Goal: Task Accomplishment & Management: Manage account settings

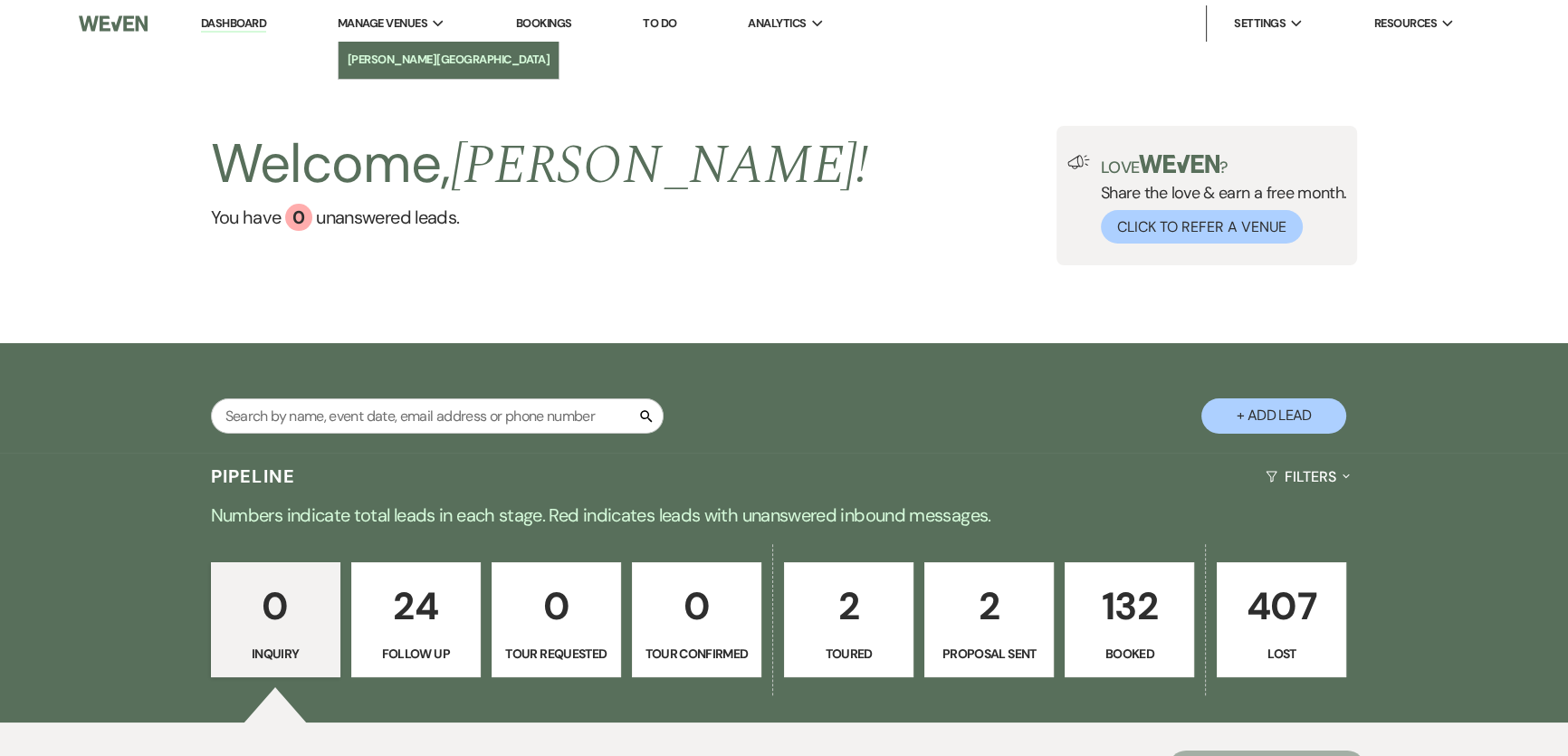
click at [386, 48] on link "[PERSON_NAME][GEOGRAPHIC_DATA]" at bounding box center [449, 60] width 221 height 36
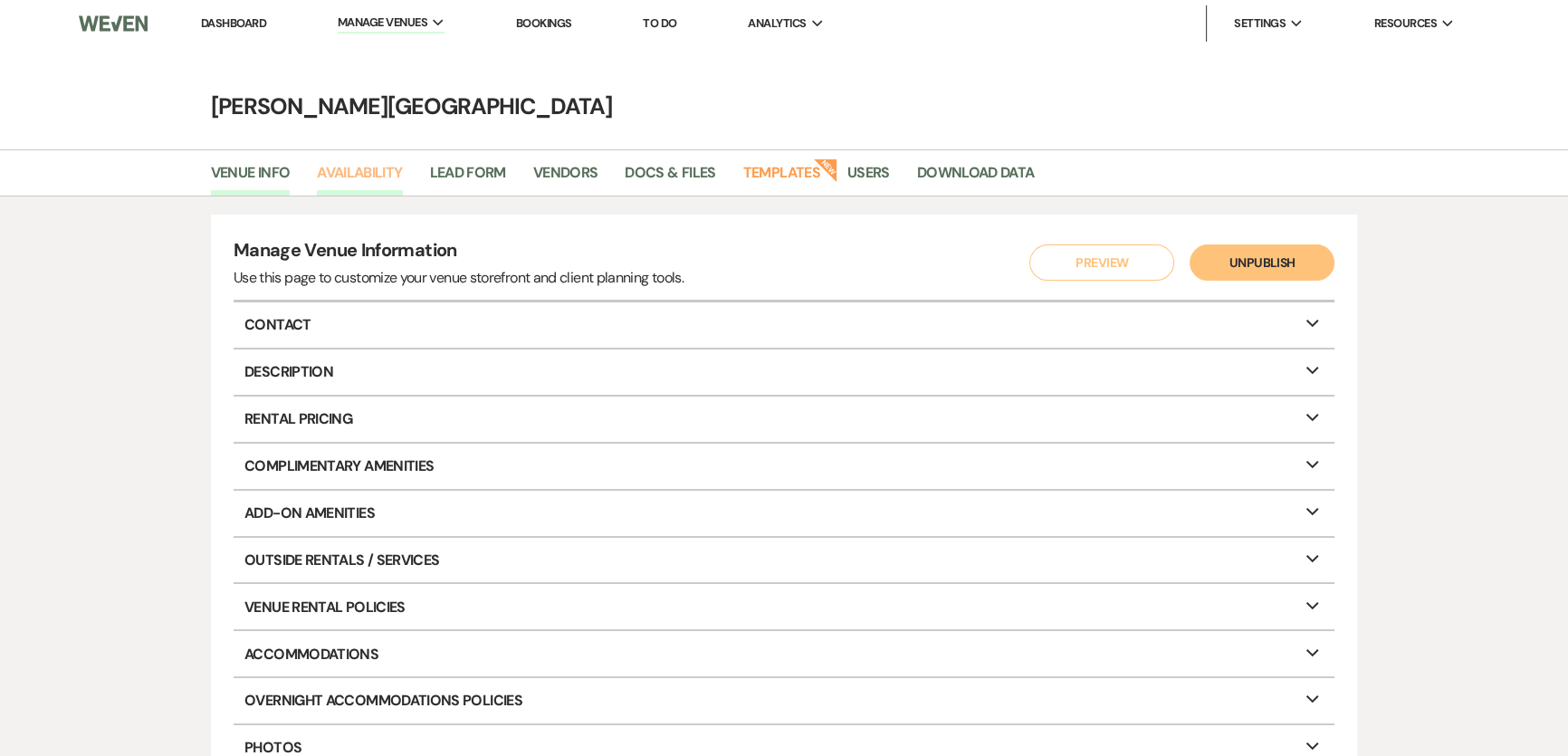
click at [364, 172] on link "Availability" at bounding box center [358, 178] width 85 height 35
select select "2"
select select "2026"
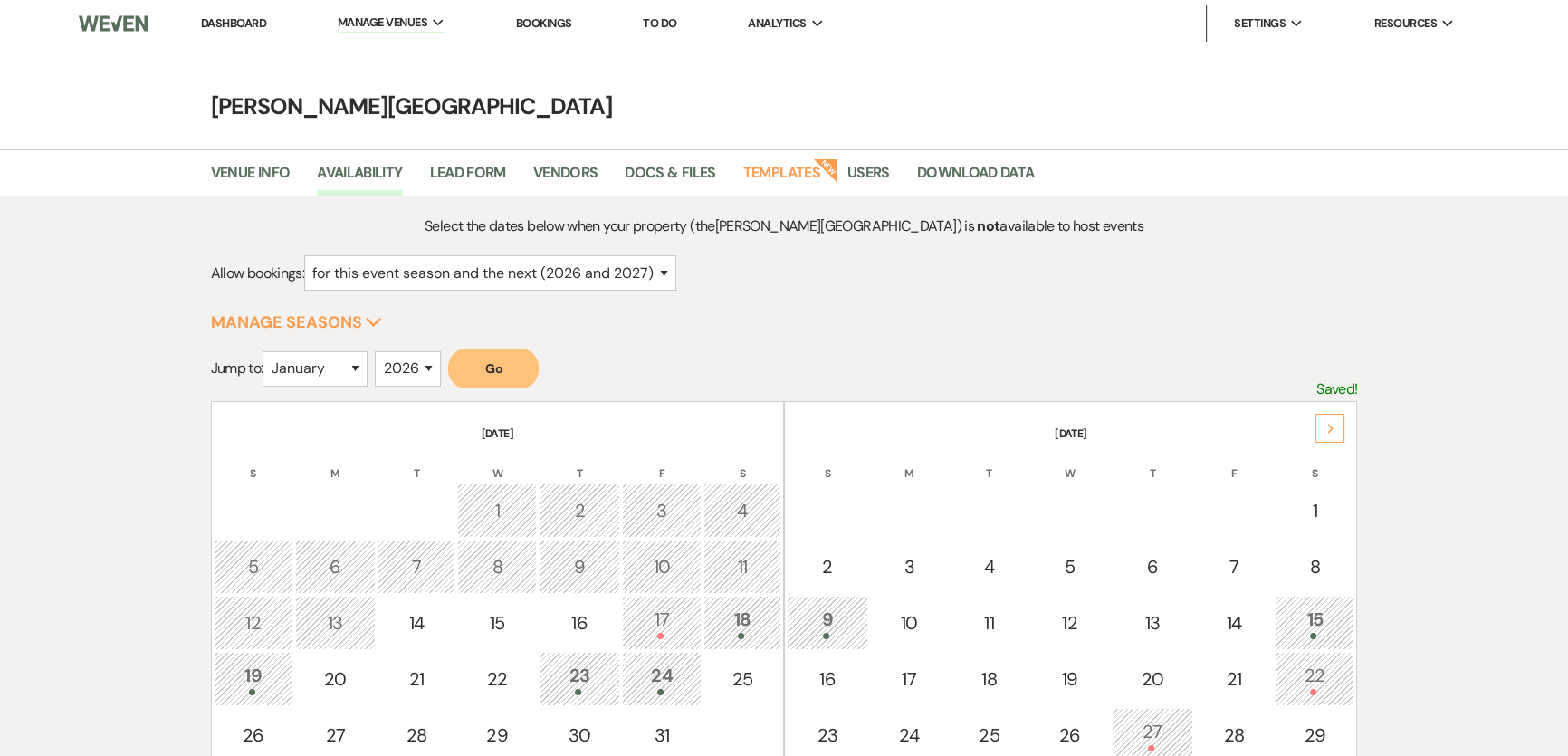
click at [1327, 424] on icon "Next" at bounding box center [1331, 429] width 9 height 11
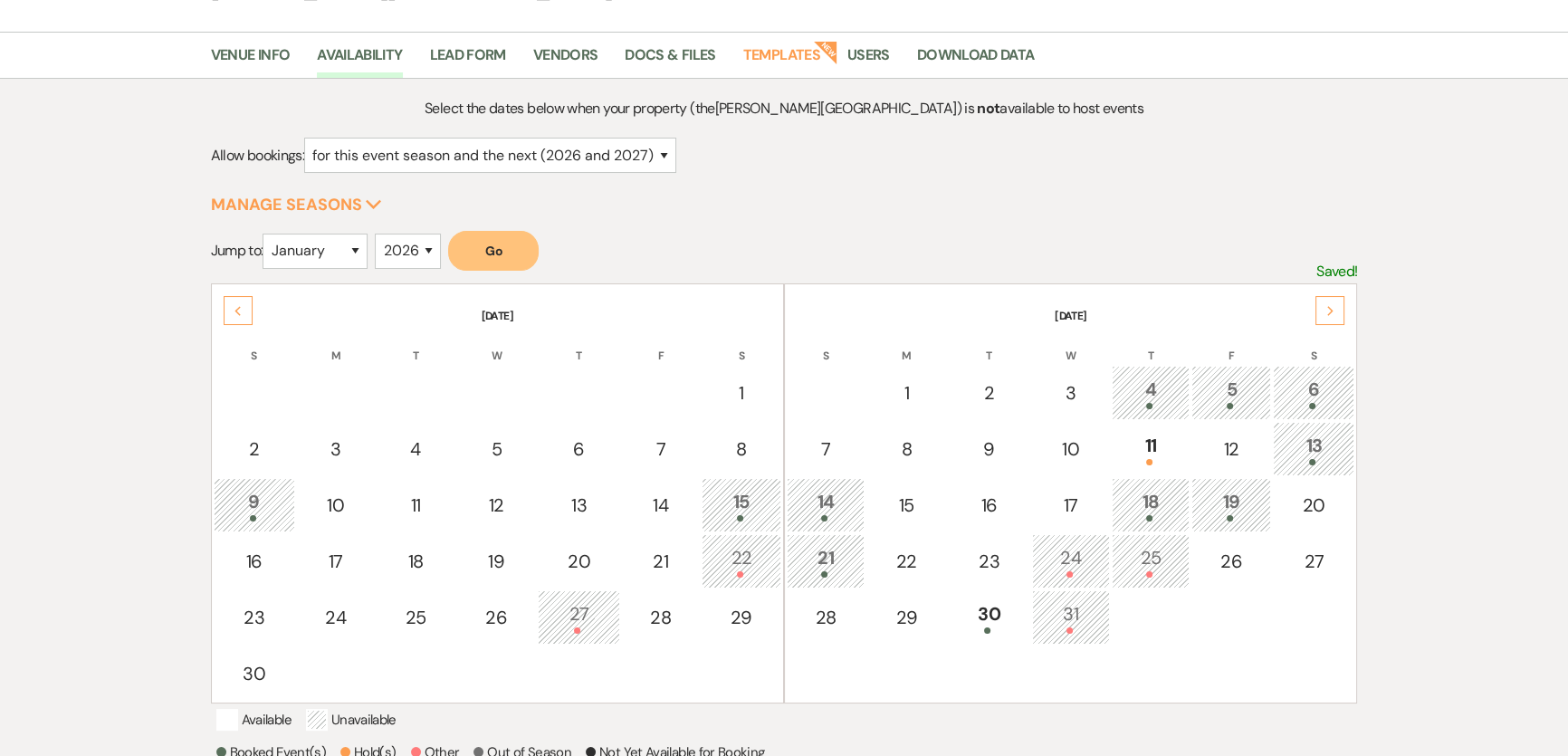
scroll to position [329, 0]
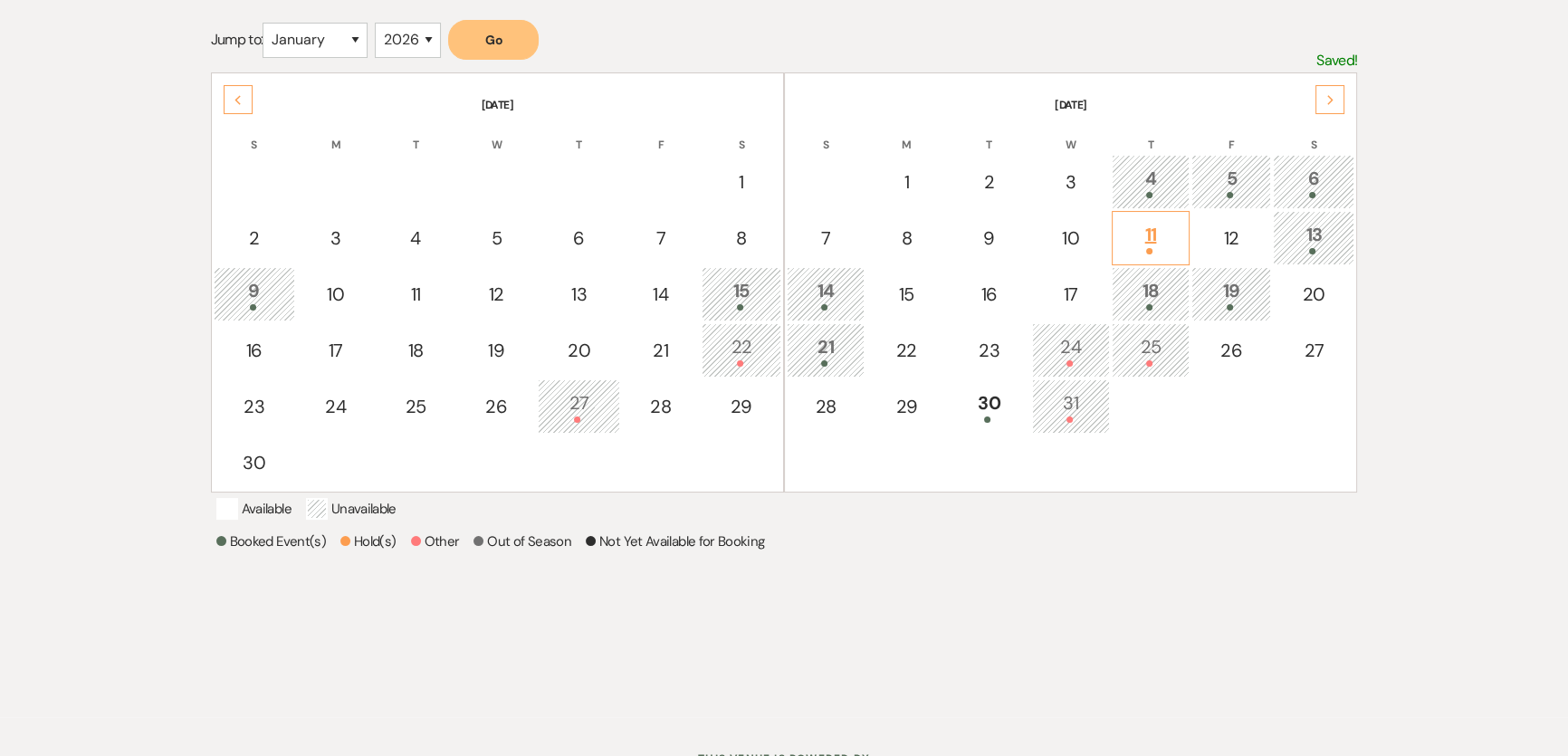
click at [1165, 237] on div "11" at bounding box center [1151, 238] width 58 height 34
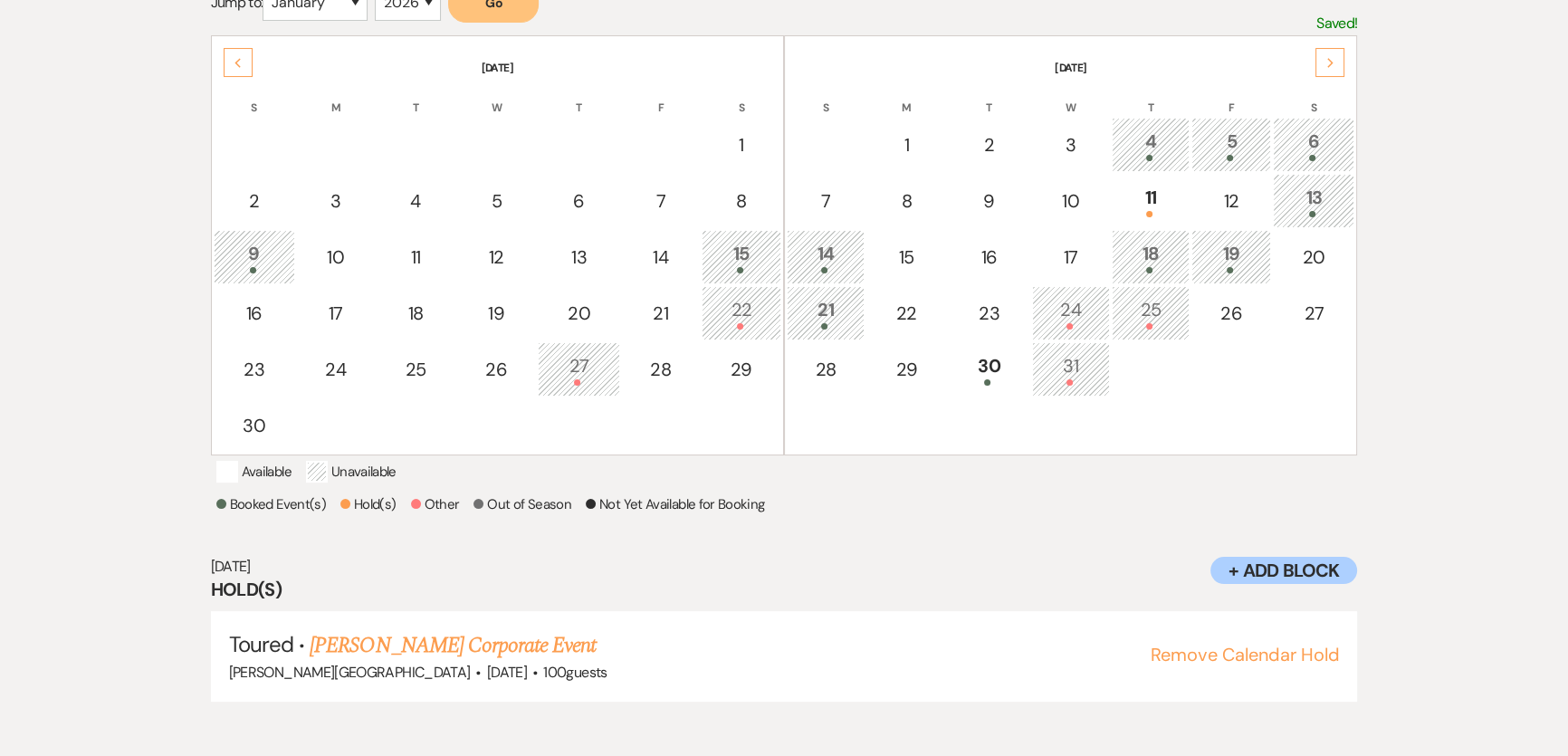
click at [1299, 195] on div "13" at bounding box center [1314, 201] width 62 height 34
click at [844, 254] on div "14" at bounding box center [825, 257] width 58 height 34
click at [1133, 243] on div "18" at bounding box center [1151, 257] width 58 height 34
click at [1212, 252] on div "19" at bounding box center [1232, 257] width 60 height 34
click at [850, 299] on div "21" at bounding box center [825, 313] width 58 height 34
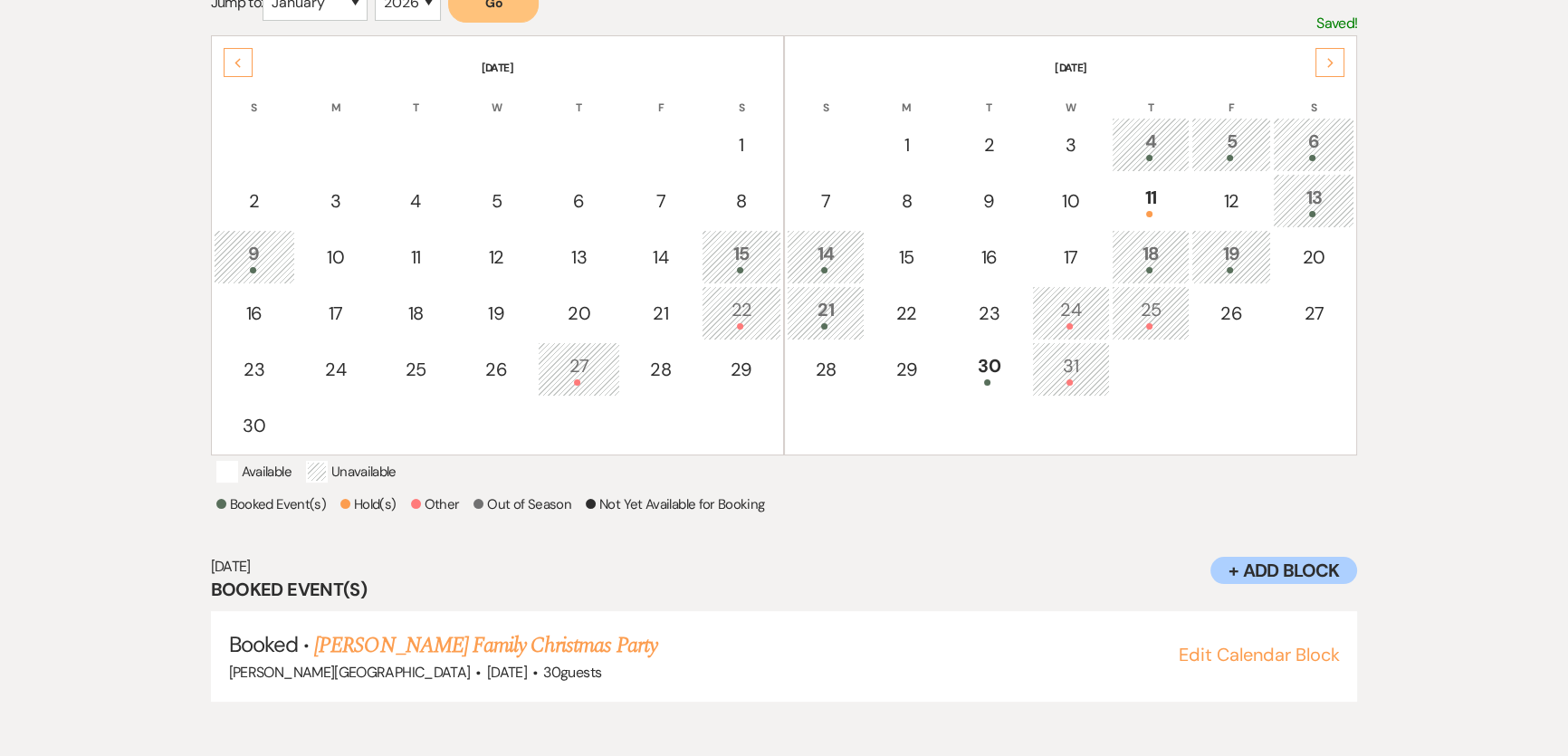
click at [1165, 140] on div "4" at bounding box center [1151, 144] width 58 height 34
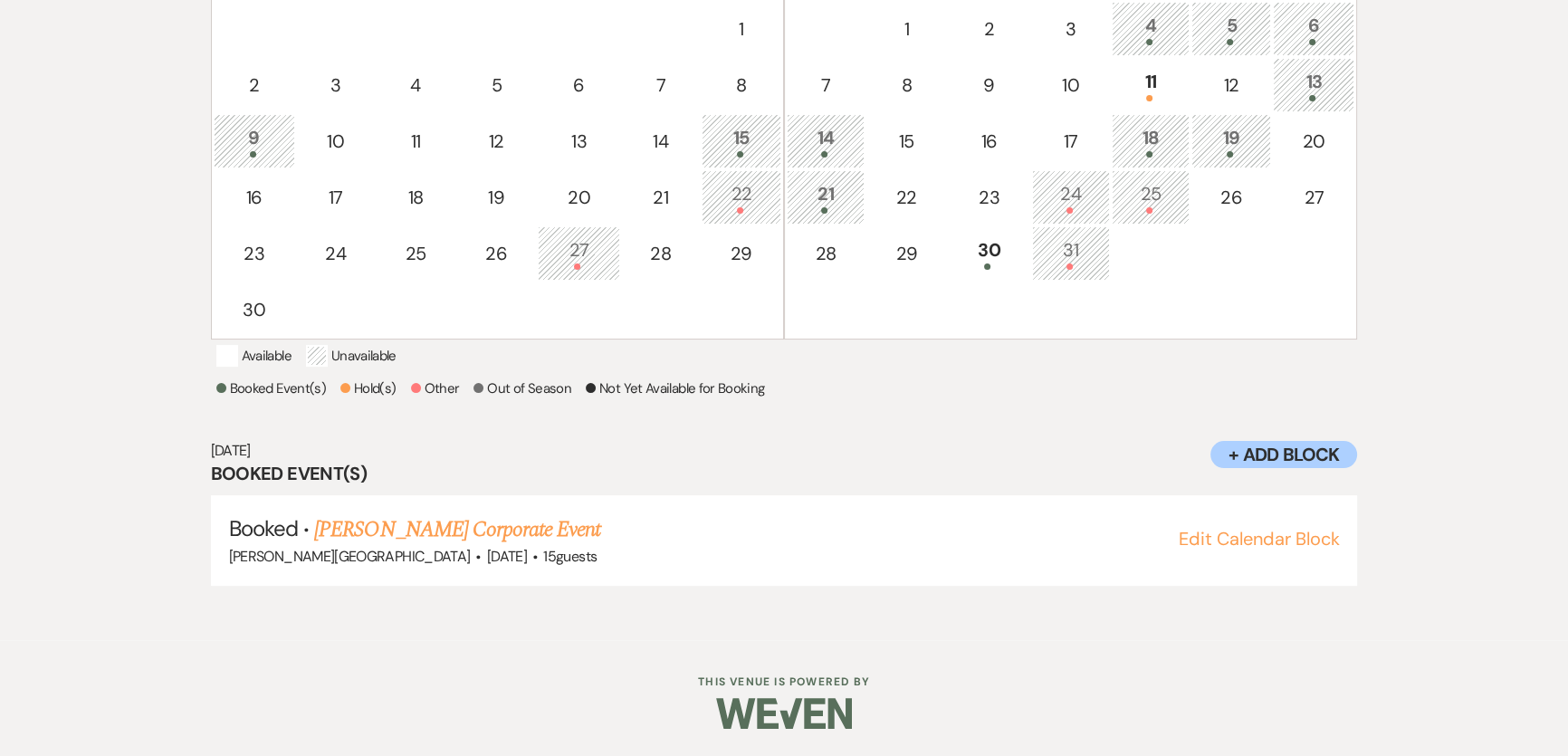
scroll to position [501, 0]
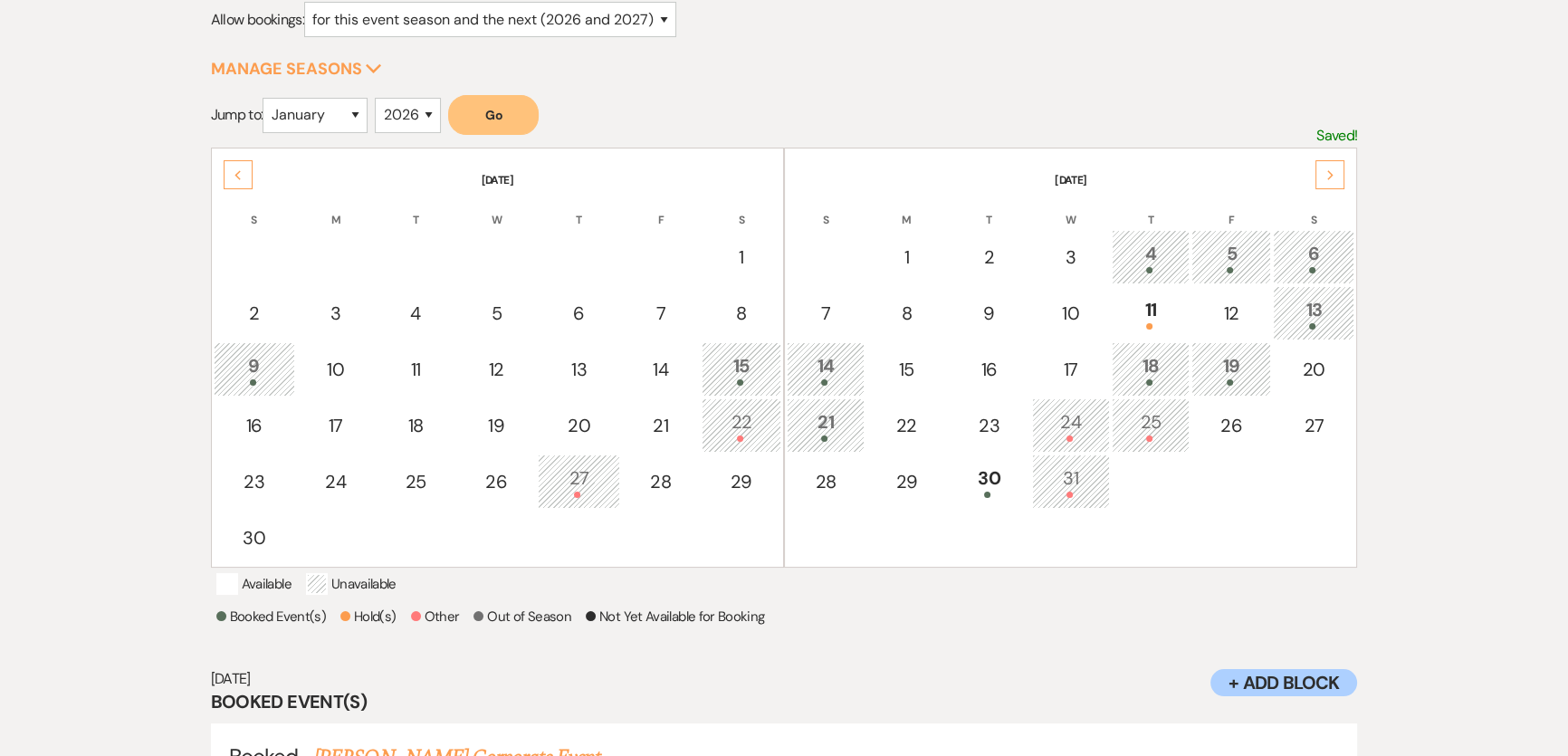
click at [1246, 379] on div at bounding box center [1232, 382] width 60 height 6
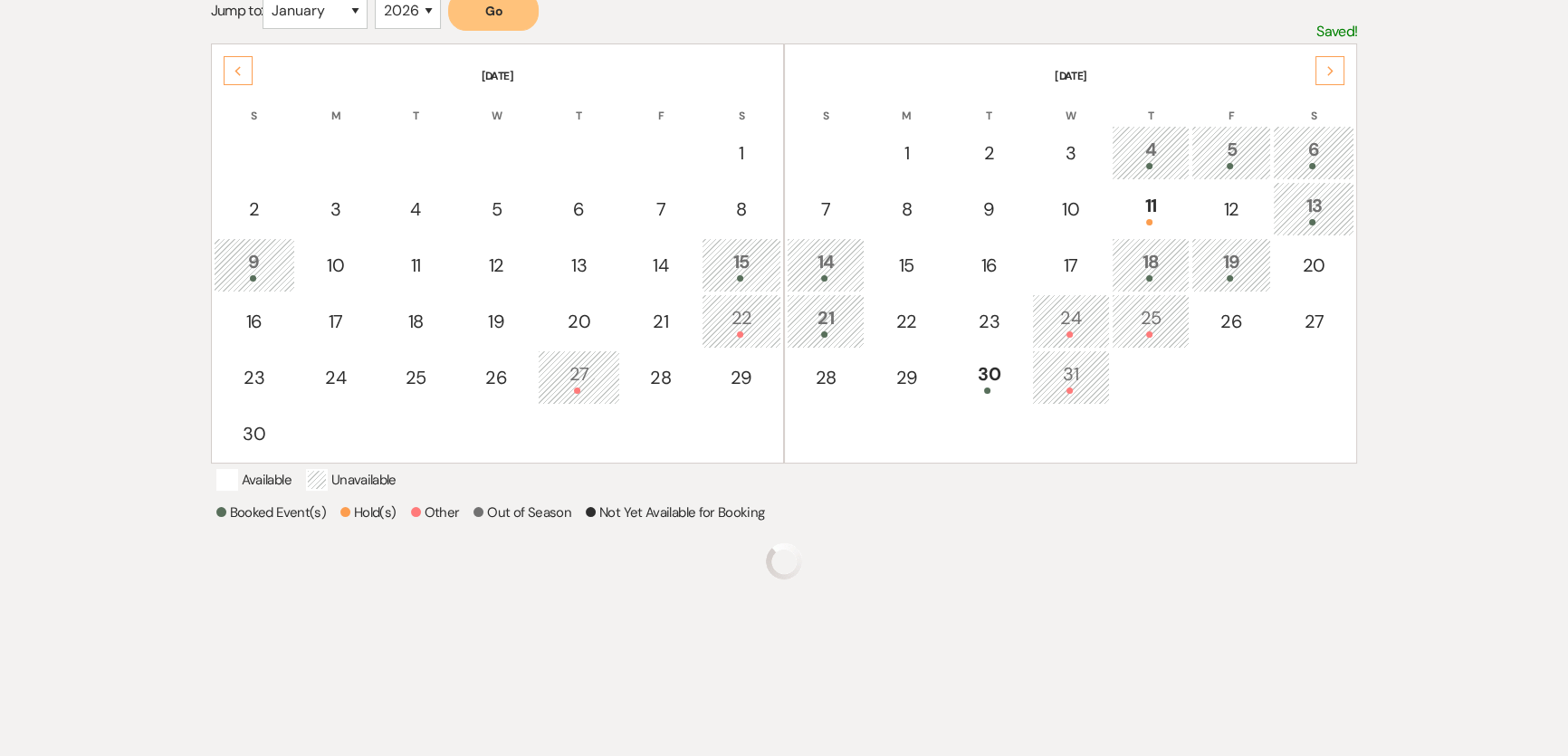
scroll to position [366, 0]
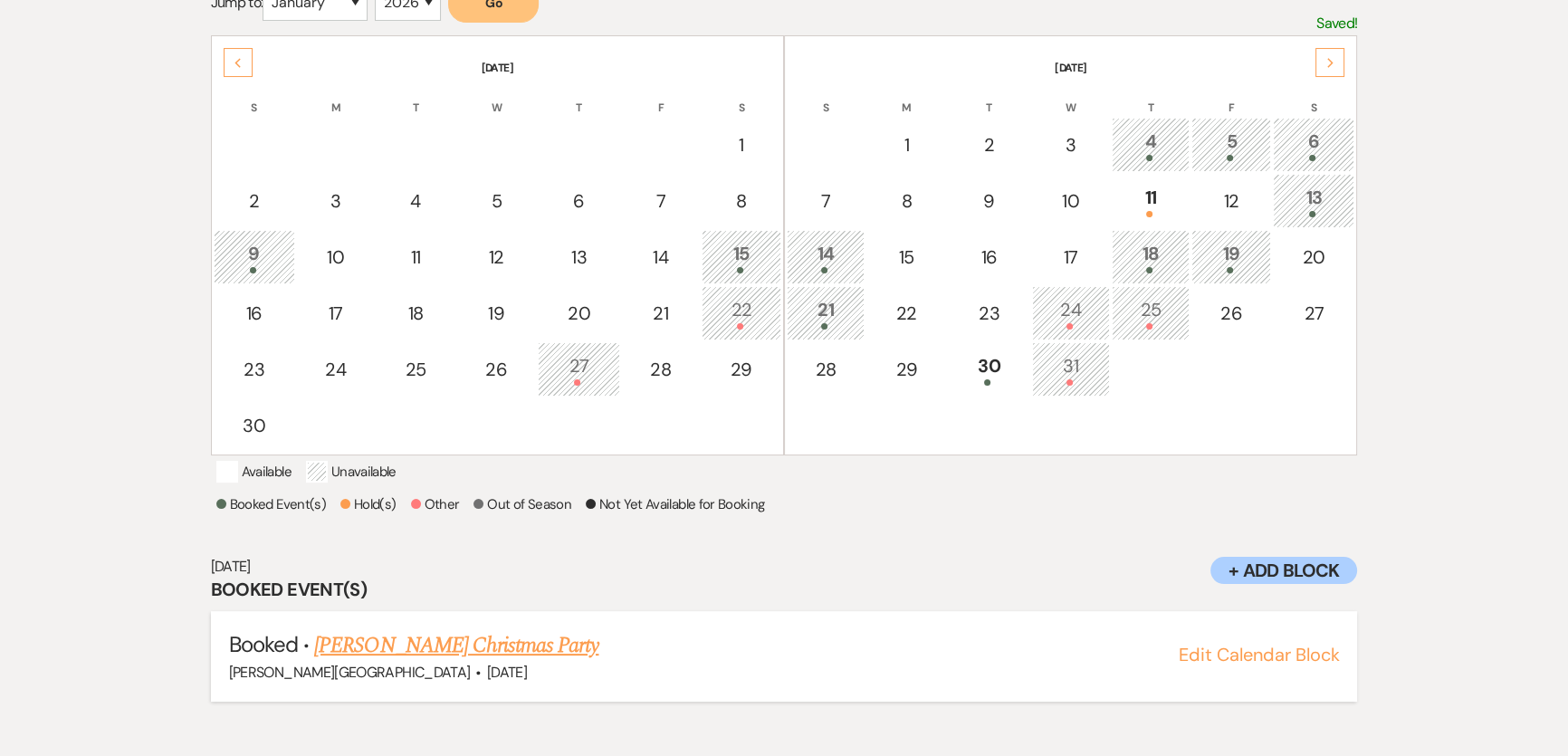
click at [493, 662] on link "[PERSON_NAME] Christmas Party" at bounding box center [457, 645] width 285 height 33
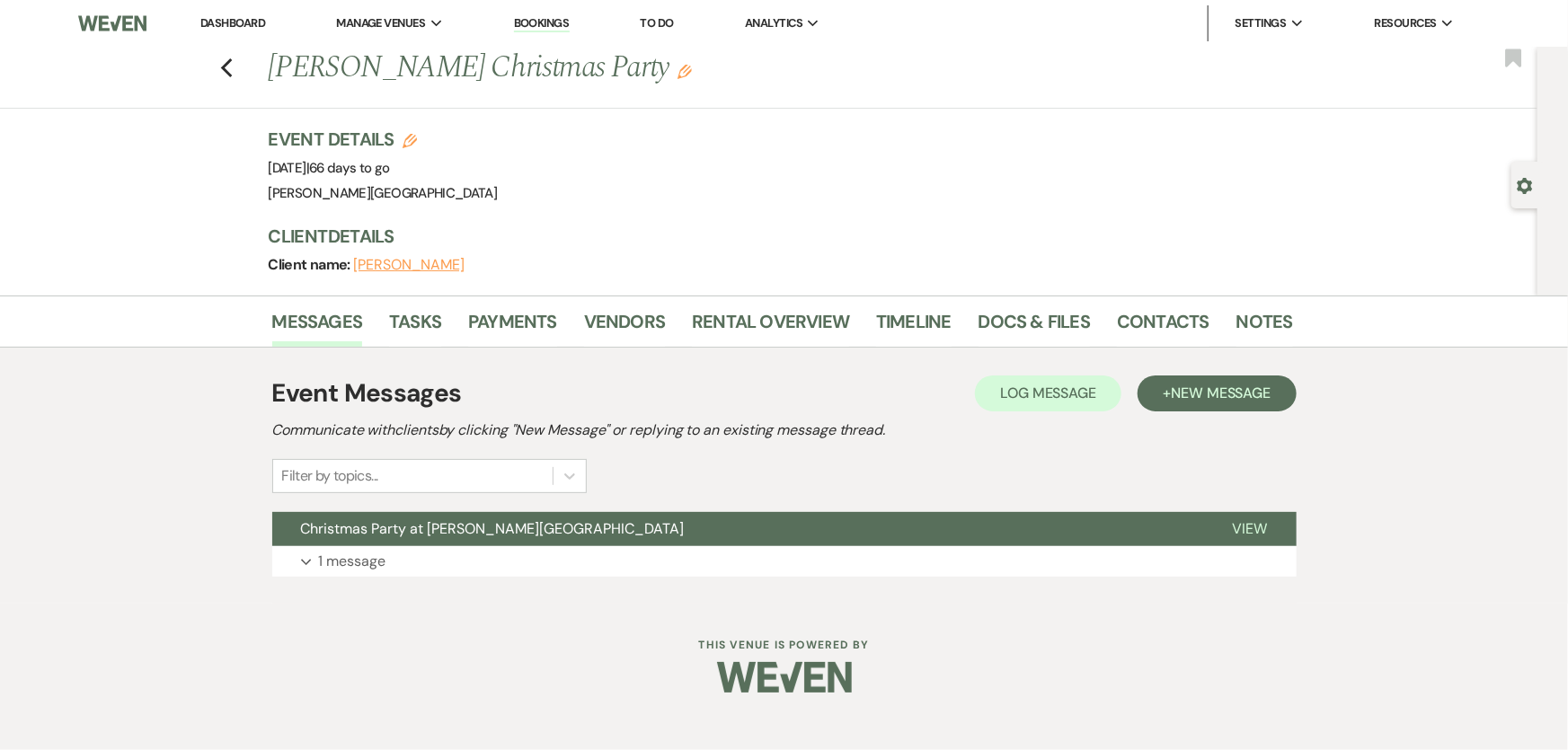
click at [218, 61] on div "Previous Tracey Allen's Christmas Party Edit Bookmark" at bounding box center [764, 77] width 1546 height 62
click at [227, 65] on icon "Previous" at bounding box center [227, 68] width 14 height 22
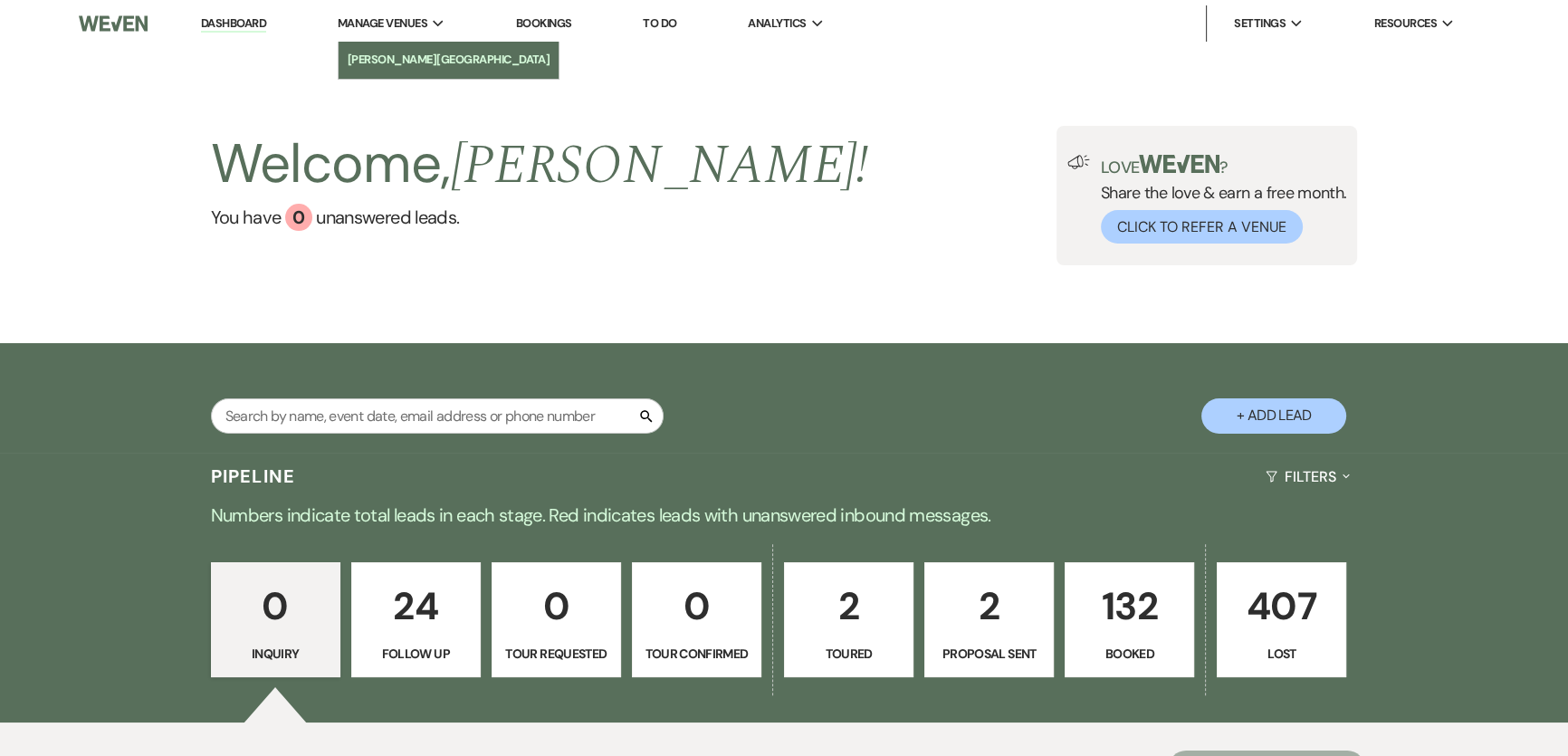
click at [427, 55] on li "[PERSON_NAME][GEOGRAPHIC_DATA]" at bounding box center [449, 60] width 203 height 18
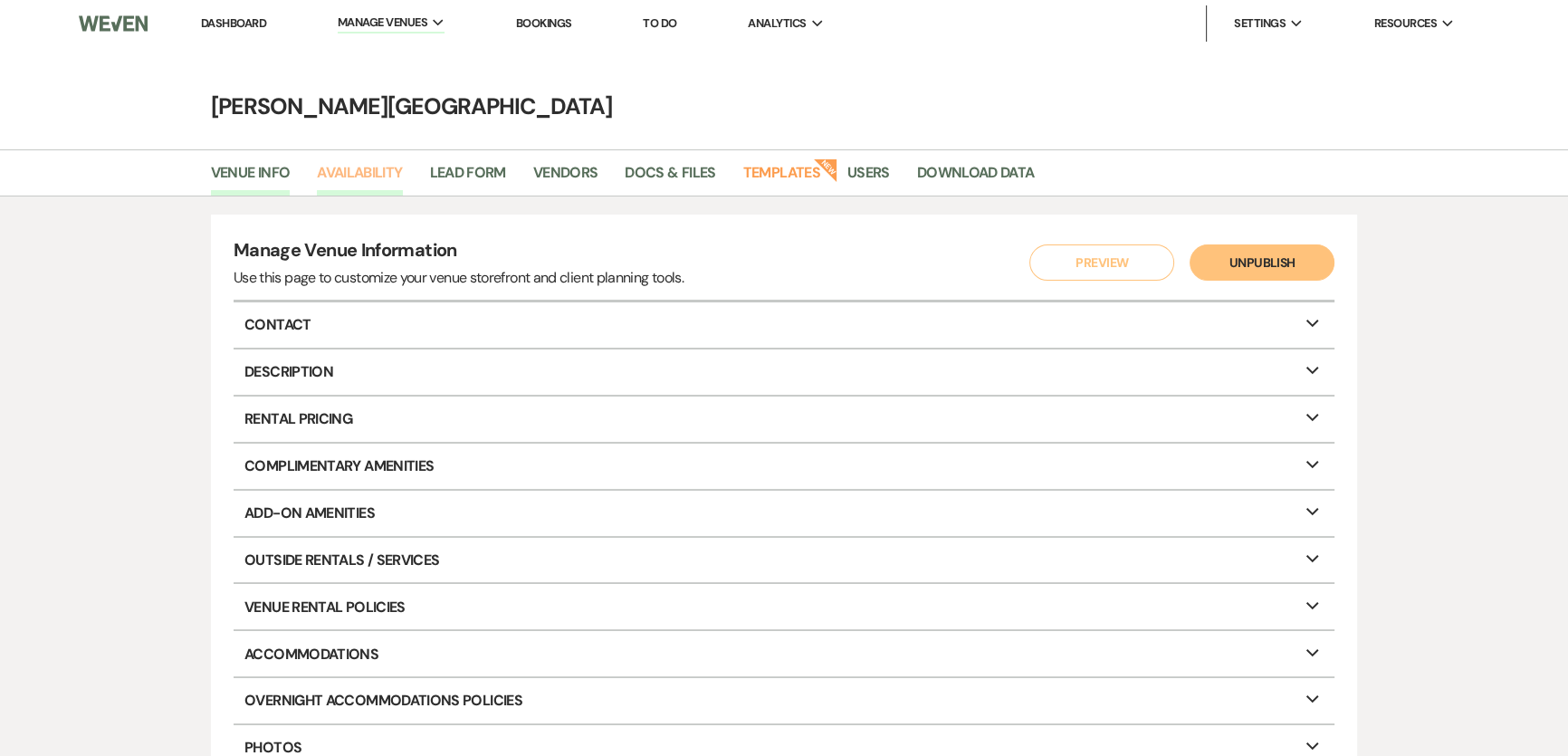
click at [370, 167] on link "Availability" at bounding box center [358, 178] width 85 height 35
select select "2"
select select "2026"
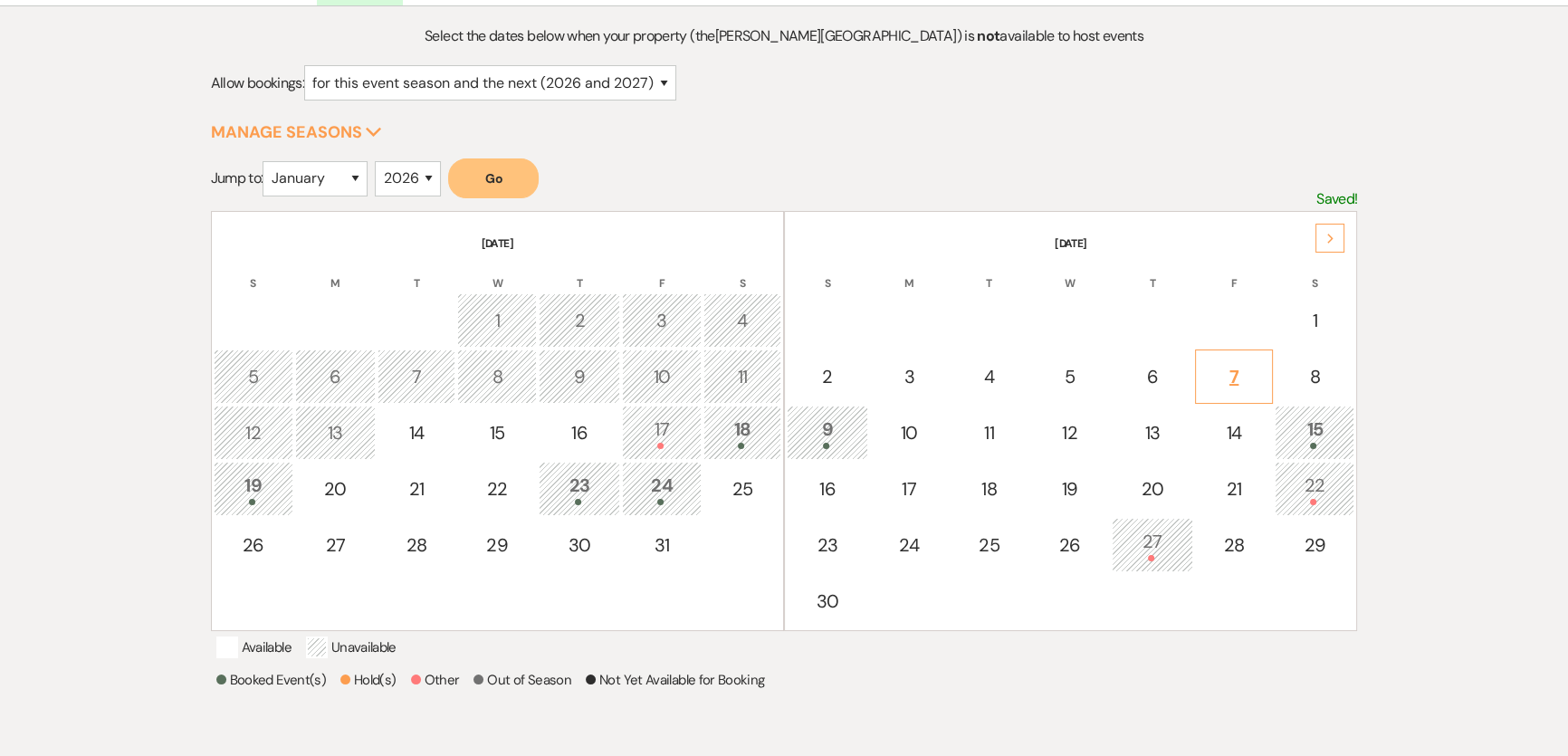
scroll to position [246, 0]
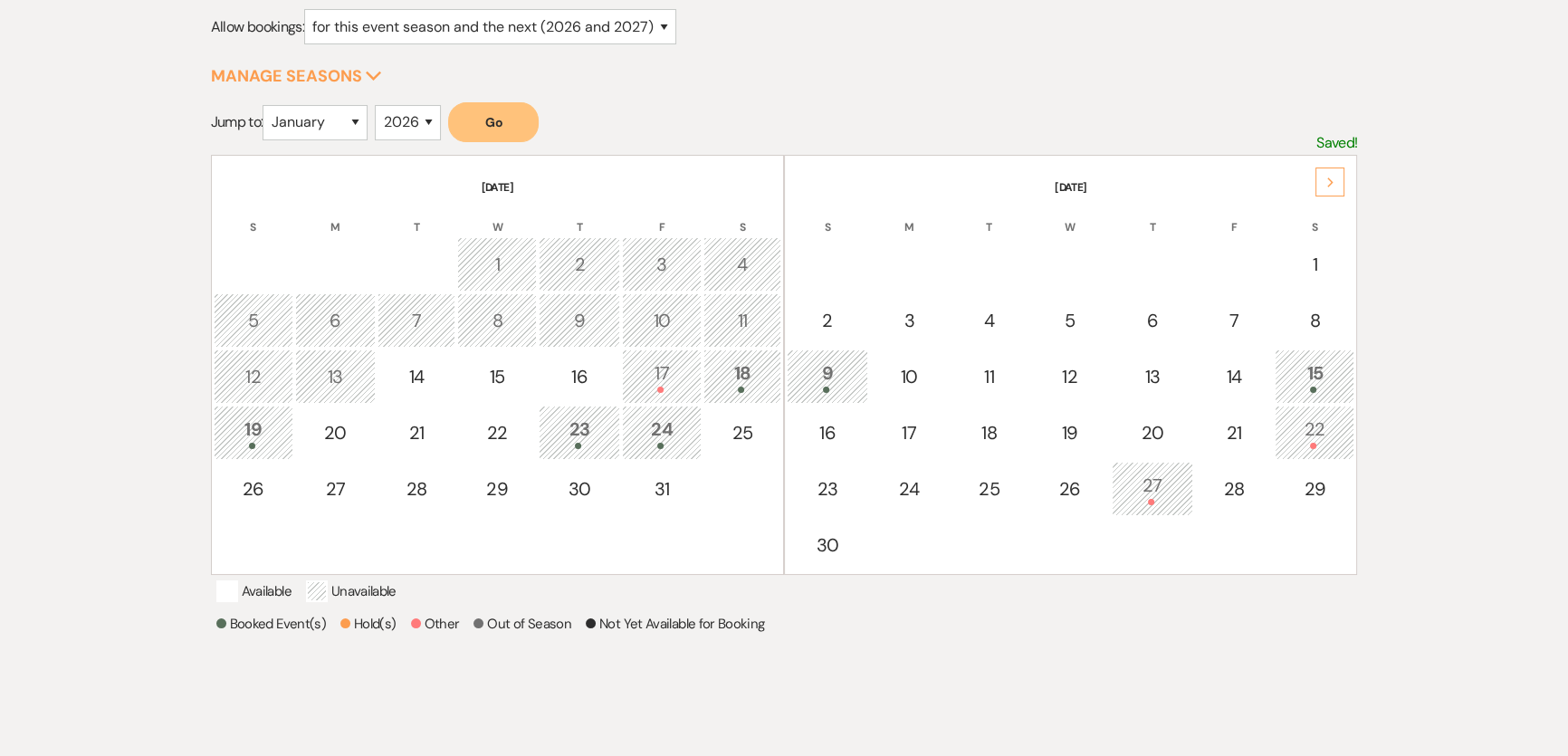
click at [1337, 181] on div "Next" at bounding box center [1330, 181] width 29 height 29
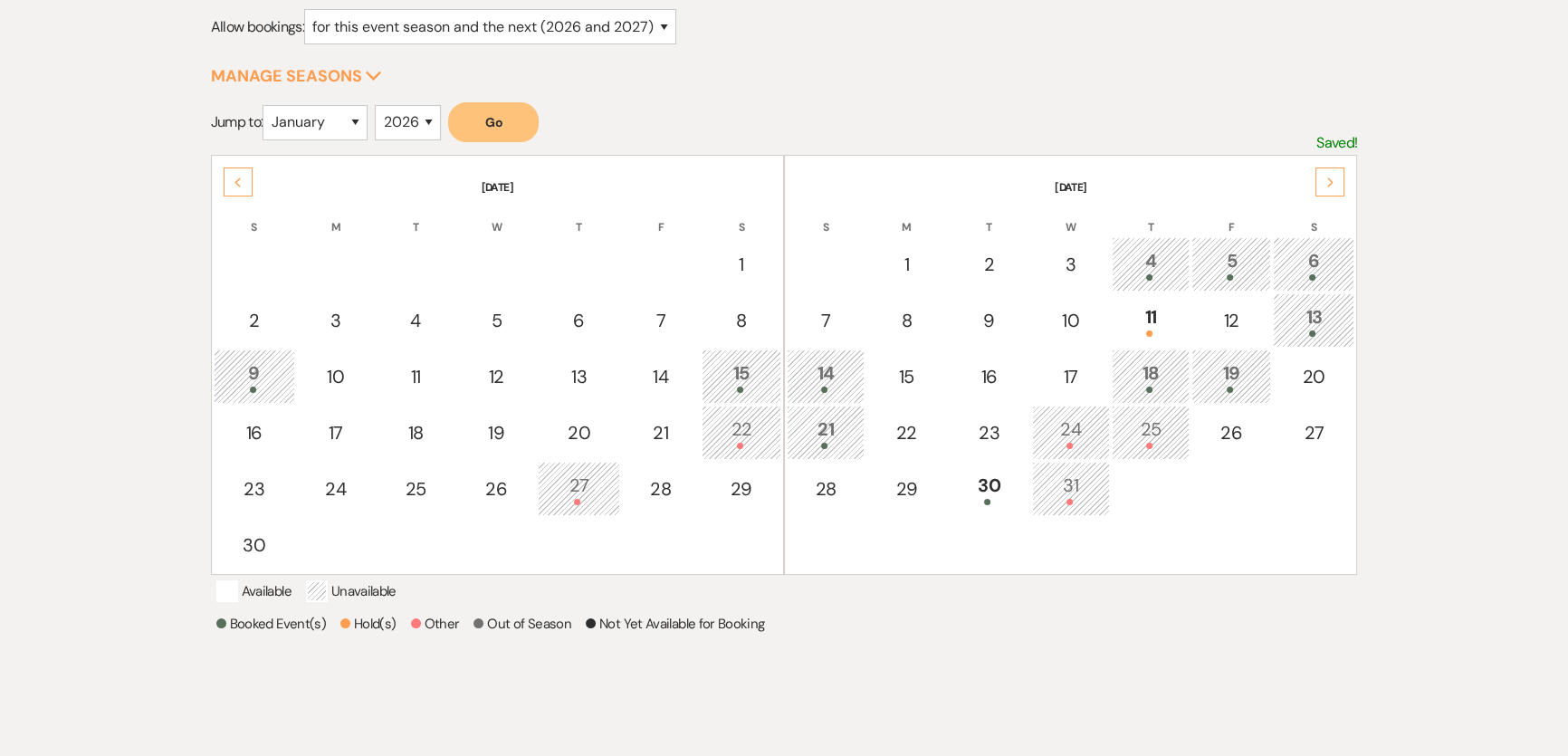
click at [1295, 264] on div "6" at bounding box center [1314, 264] width 62 height 34
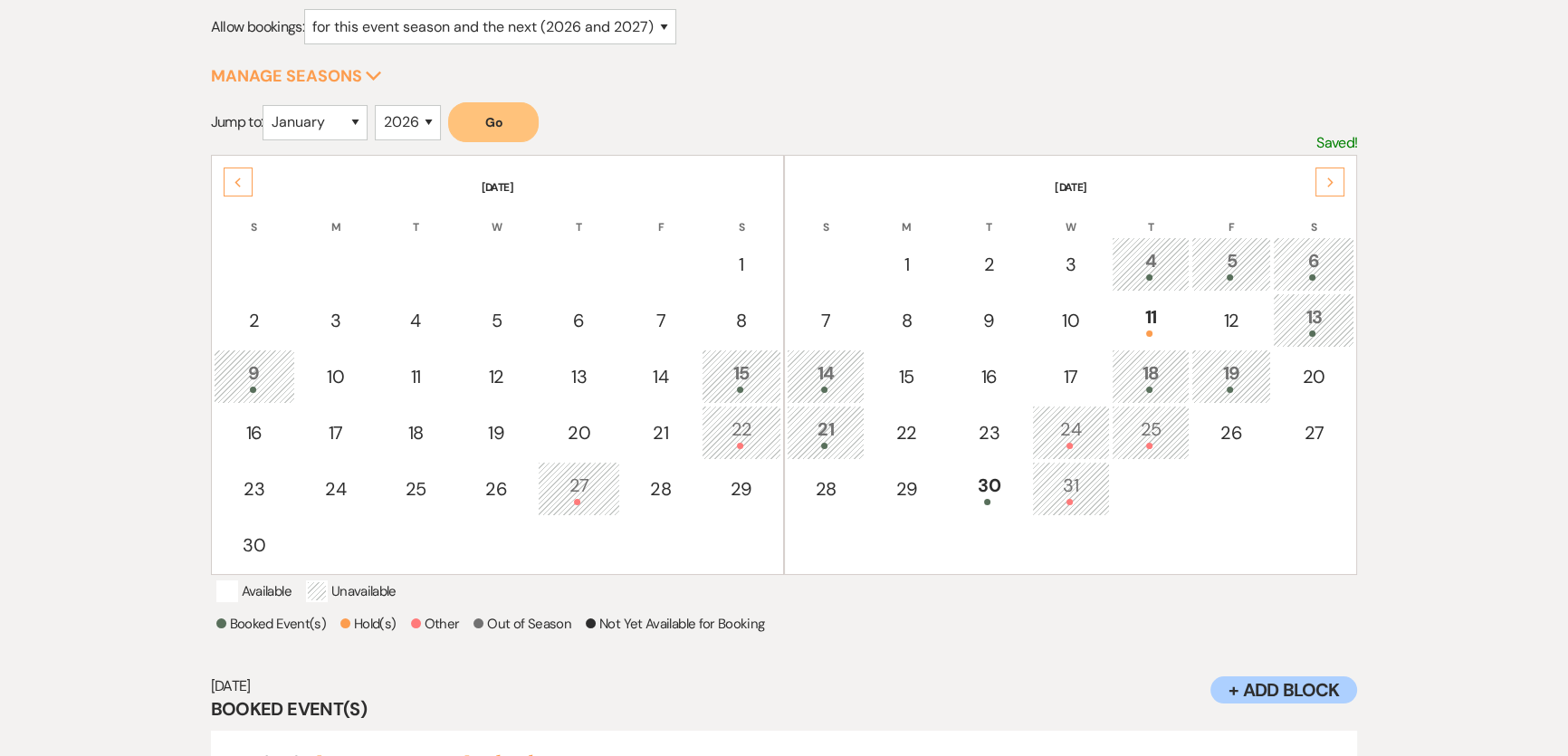
scroll to position [366, 0]
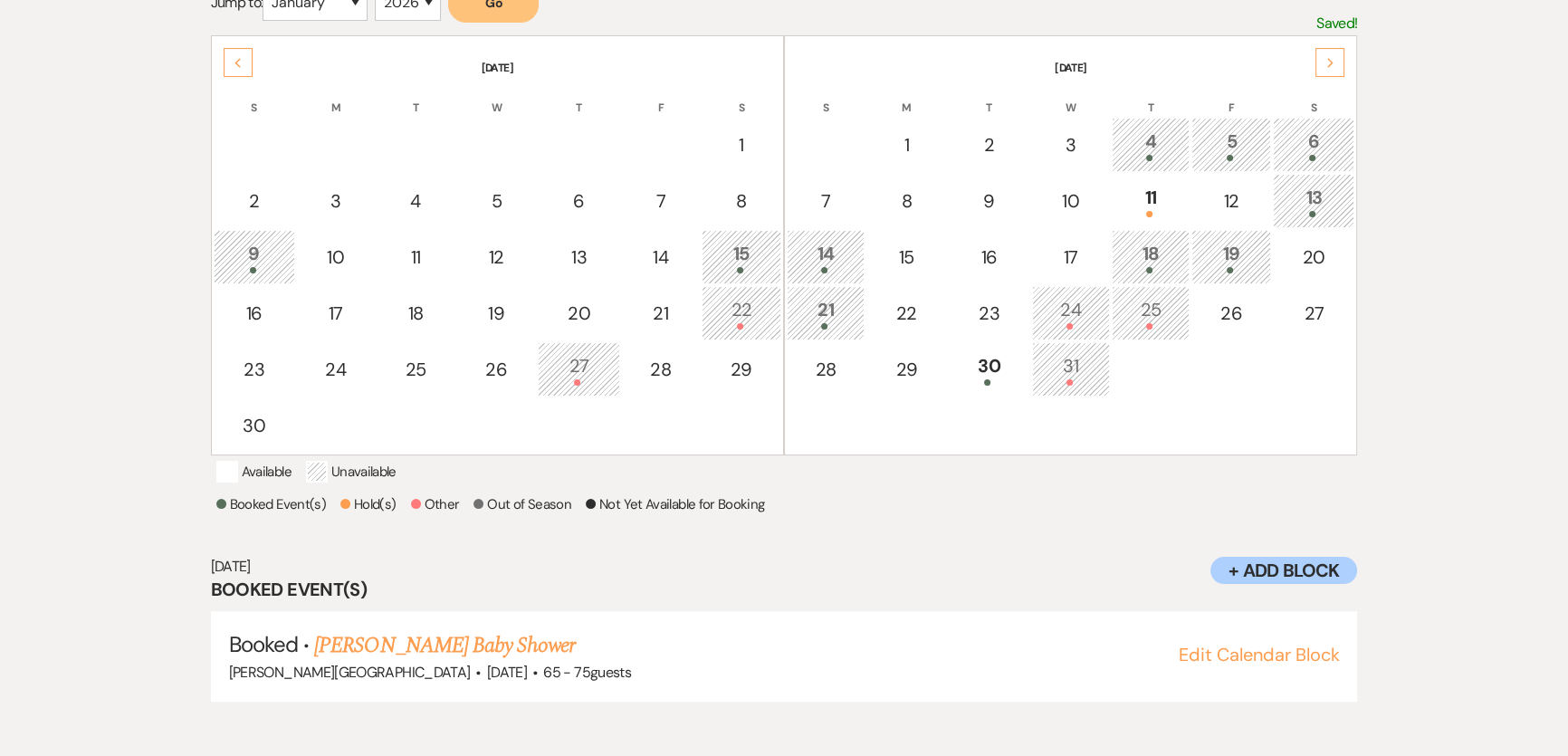
click at [1246, 155] on div at bounding box center [1232, 158] width 60 height 6
click at [1300, 133] on div "6" at bounding box center [1314, 144] width 62 height 34
click at [839, 261] on div "14" at bounding box center [825, 257] width 58 height 34
click at [1330, 191] on div "13" at bounding box center [1314, 201] width 62 height 34
click at [1163, 205] on div "11" at bounding box center [1151, 201] width 58 height 34
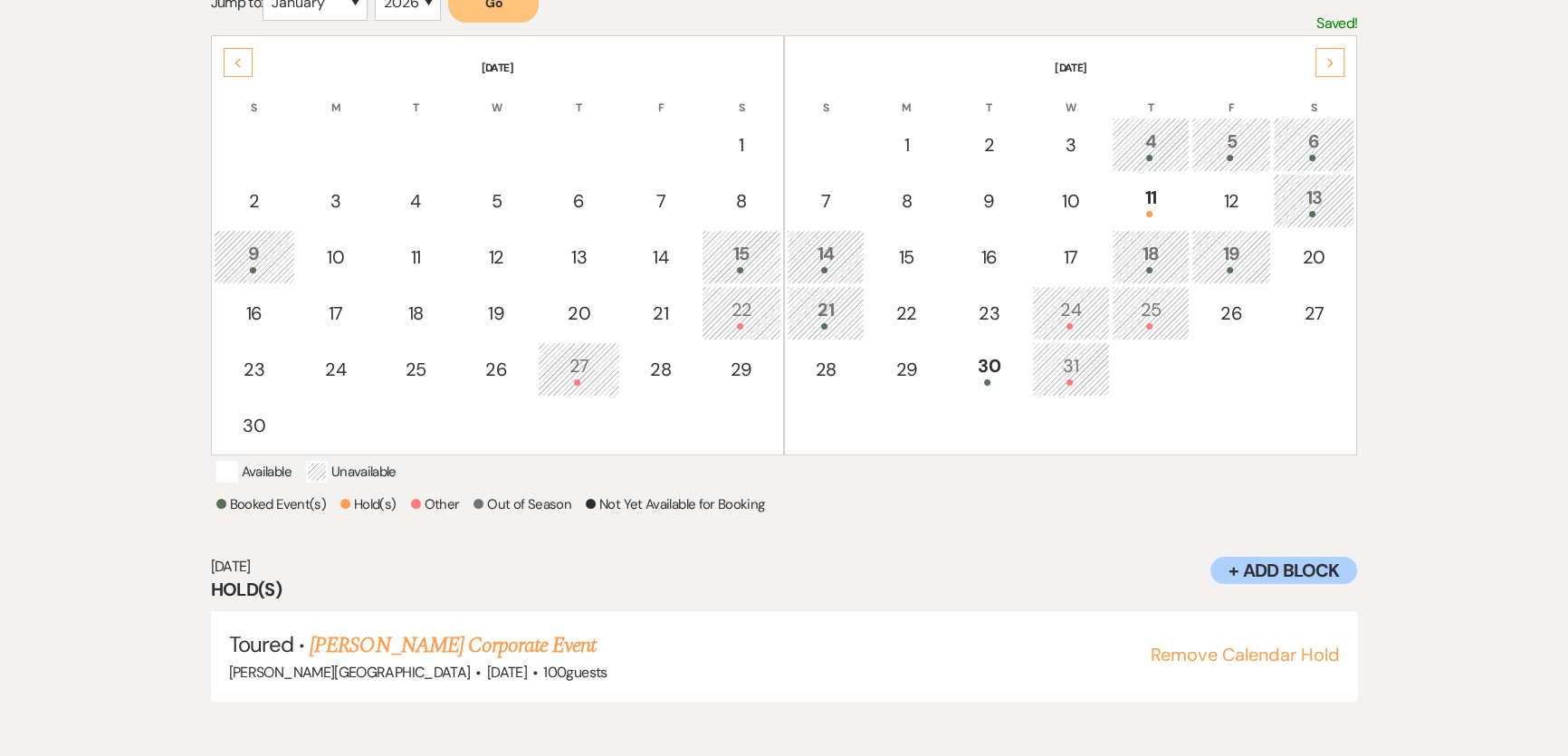
click at [850, 253] on div "14" at bounding box center [825, 257] width 58 height 34
click at [1252, 260] on div "19" at bounding box center [1232, 257] width 60 height 34
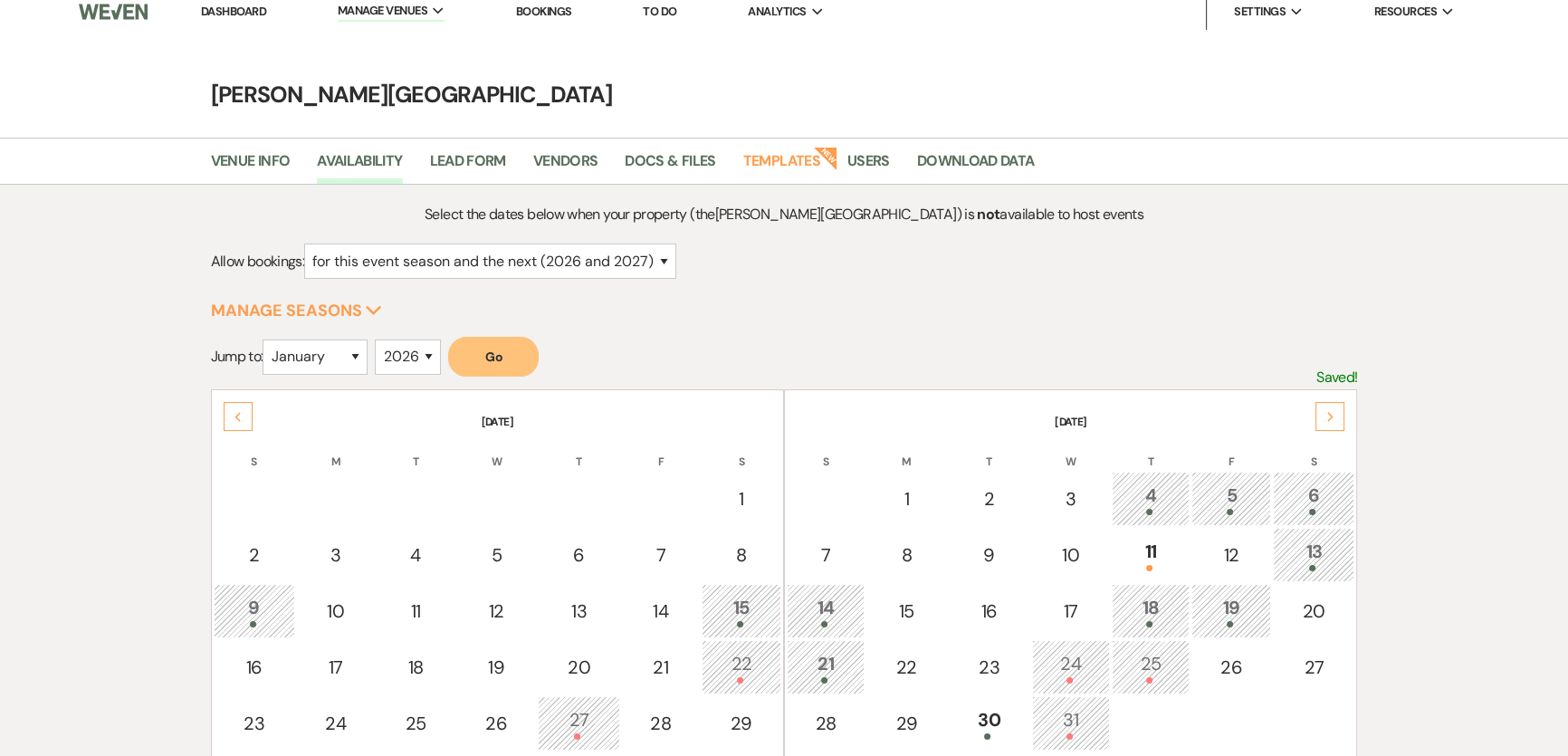
scroll to position [0, 0]
